Goal: Check status: Check status

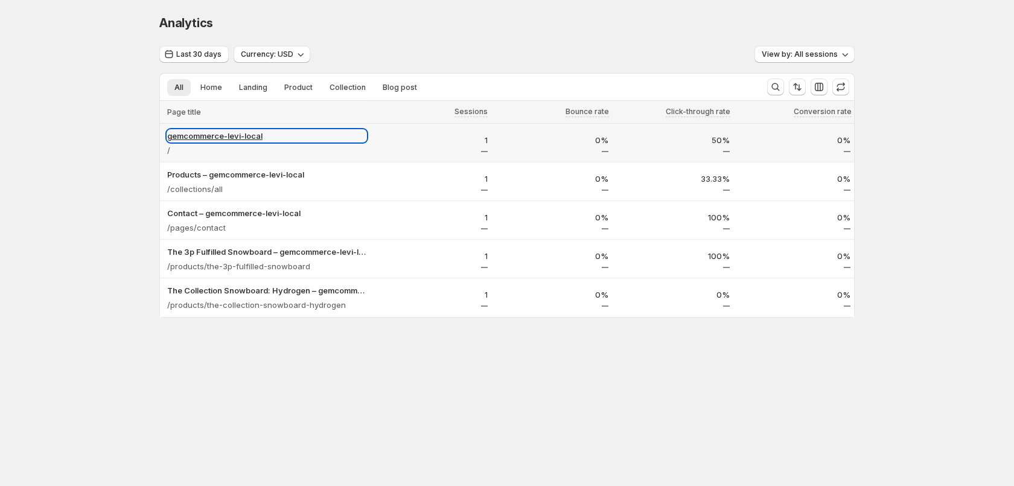
click at [203, 138] on p "gemcommerce-levi-local" at bounding box center [266, 136] width 199 height 12
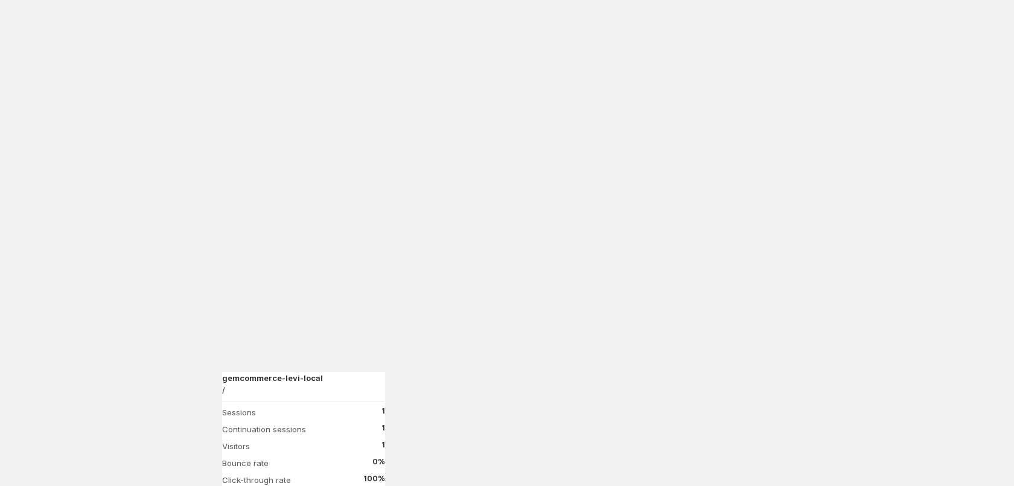
scroll to position [1041, 0]
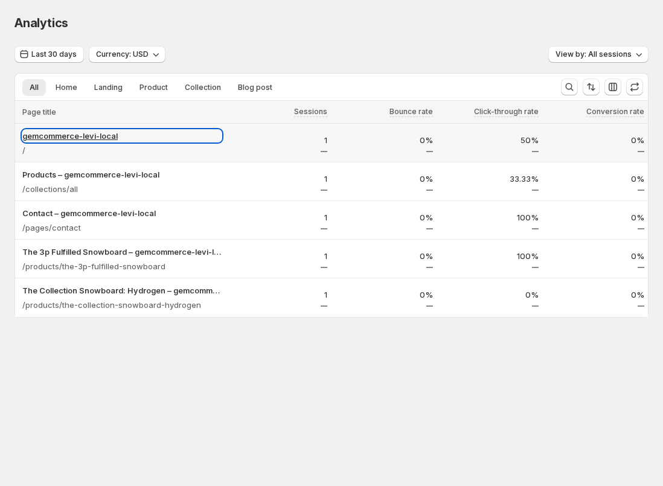
click at [65, 133] on p "gemcommerce-levi-local" at bounding box center [121, 136] width 199 height 12
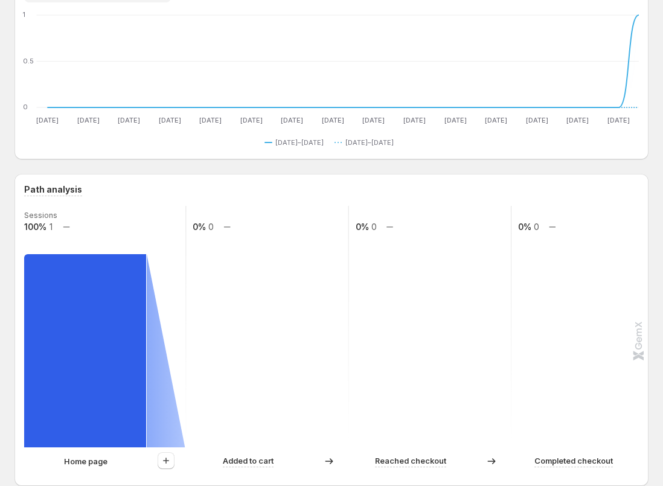
scroll to position [162, 0]
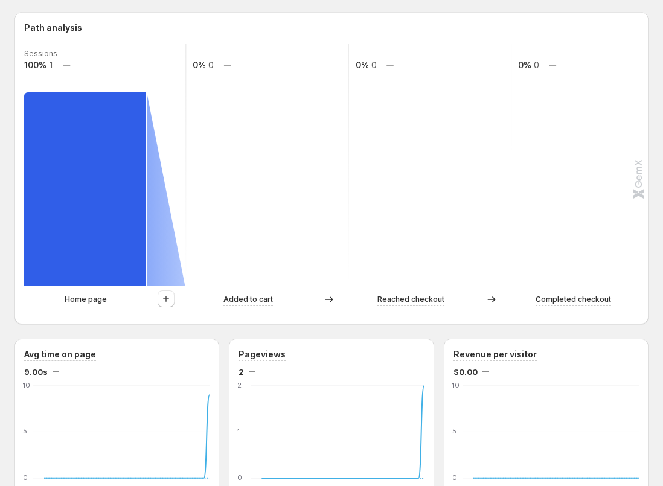
scroll to position [1014, 0]
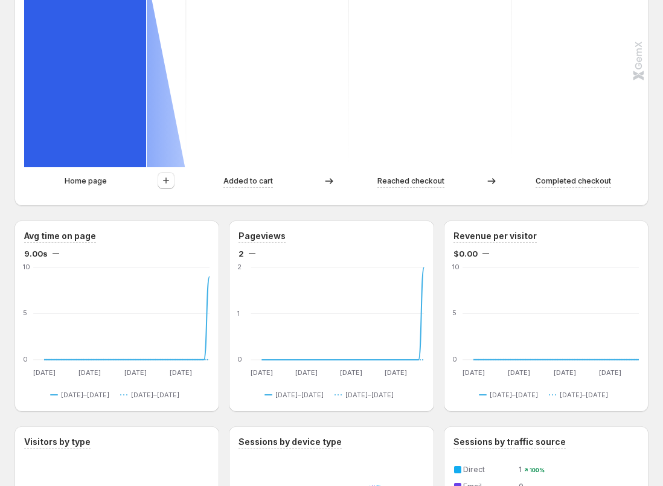
scroll to position [329, 0]
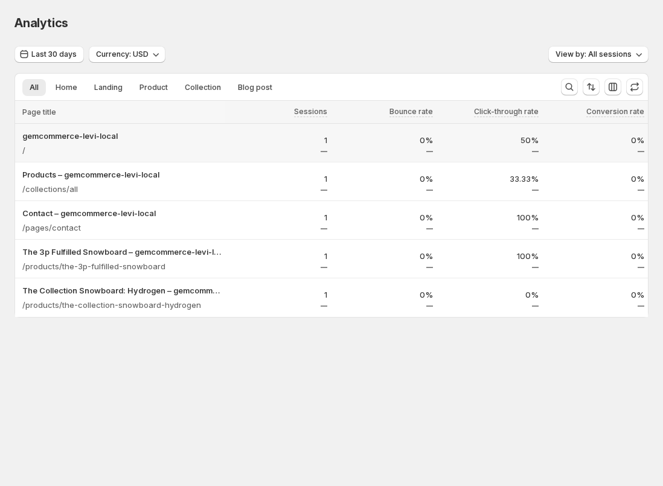
click at [68, 136] on p "gemcommerce-levi-local" at bounding box center [121, 136] width 199 height 12
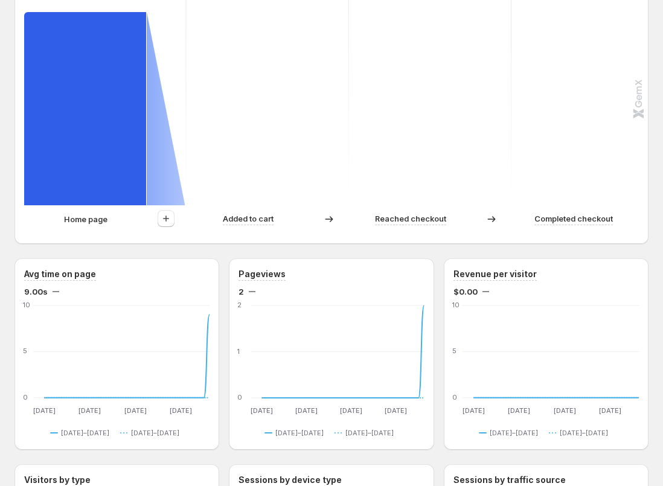
scroll to position [327, 0]
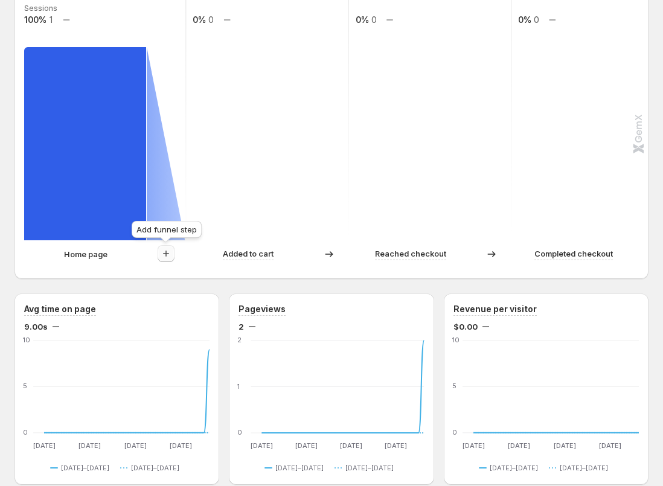
click at [170, 249] on icon "button" at bounding box center [166, 253] width 12 height 12
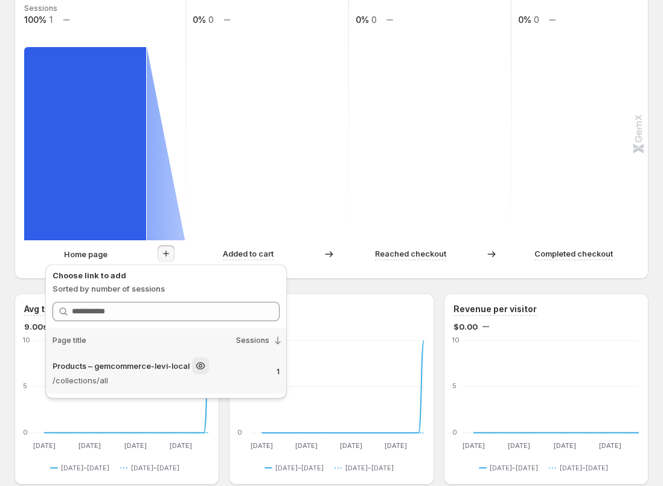
click at [134, 375] on p "/collections/all" at bounding box center [160, 380] width 214 height 12
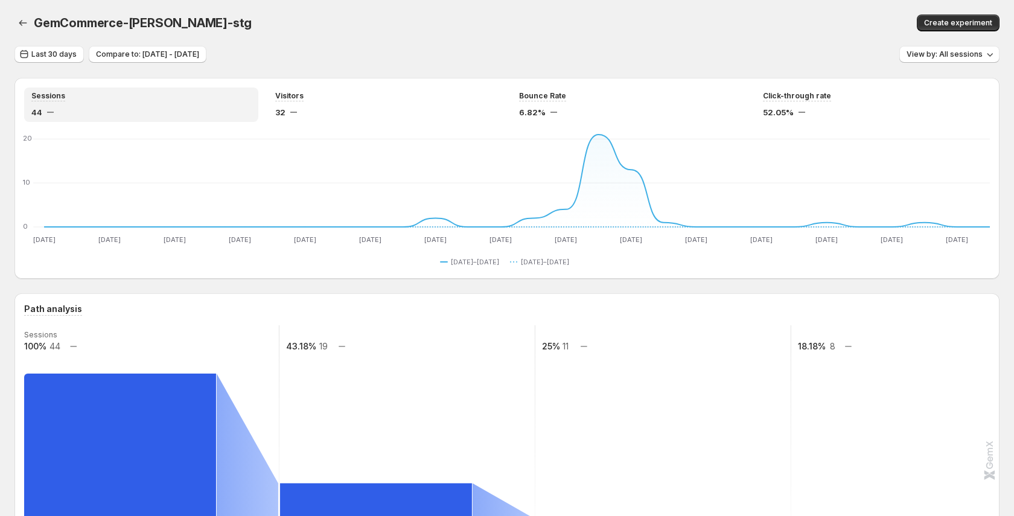
scroll to position [204, 0]
